Goal: Book appointment/travel/reservation

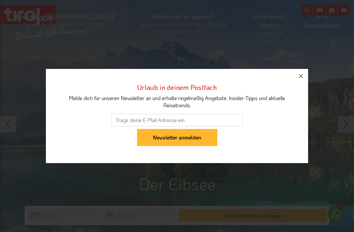
click at [304, 77] on icon "button" at bounding box center [301, 76] width 8 height 8
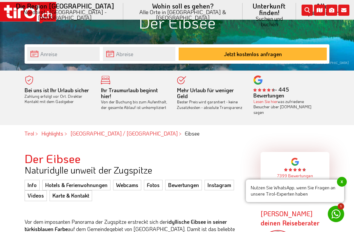
scroll to position [233, 0]
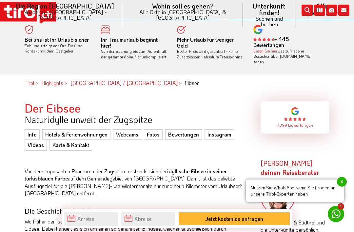
click at [94, 130] on link "Hotels & Ferienwohnungen" at bounding box center [76, 134] width 68 height 10
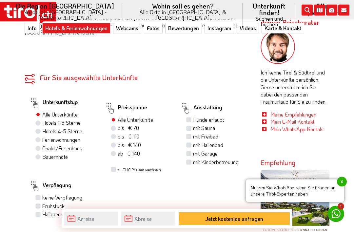
scroll to position [382, 0]
click at [65, 130] on label "Hotels 4-5 Sterne" at bounding box center [62, 130] width 40 height 7
click at [41, 130] on input "Hotels 4-5 Sterne" at bounding box center [39, 131] width 4 height 4
radio input "true"
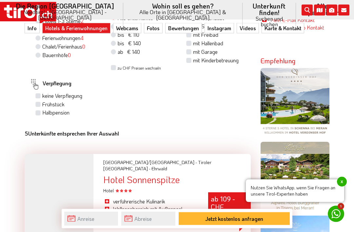
scroll to position [484, 0]
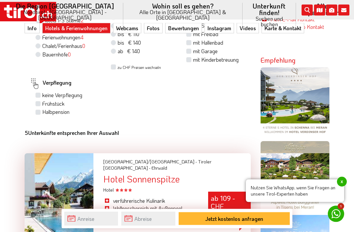
click at [42, 113] on label "Halbpension" at bounding box center [55, 111] width 27 height 7
click at [40, 113] on input "Halbpension" at bounding box center [39, 112] width 4 height 4
checkbox input "true"
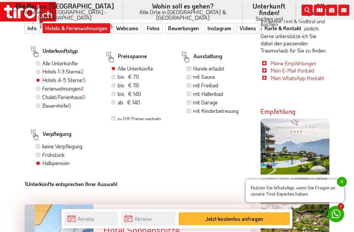
scroll to position [410, 0]
